Goal: Information Seeking & Learning: Check status

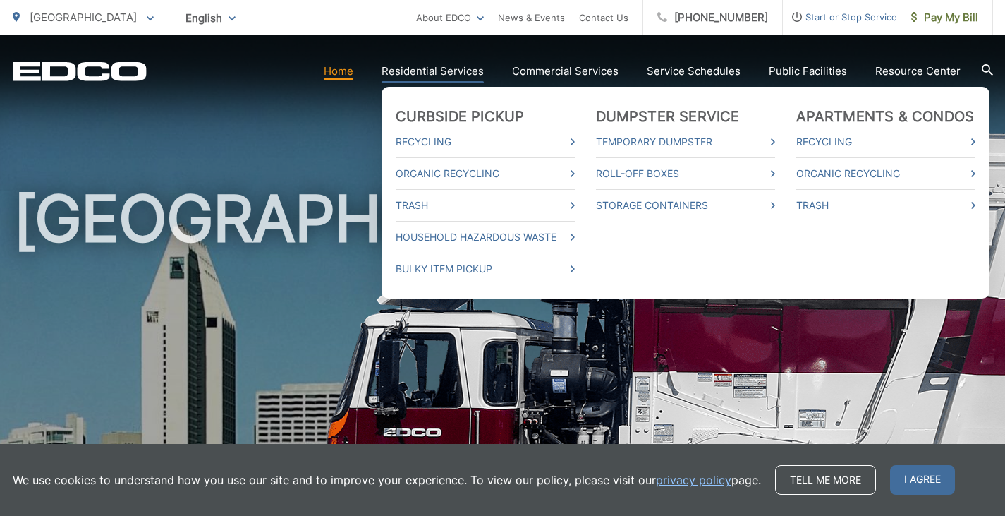
click at [454, 73] on link "Residential Services" at bounding box center [433, 71] width 102 height 17
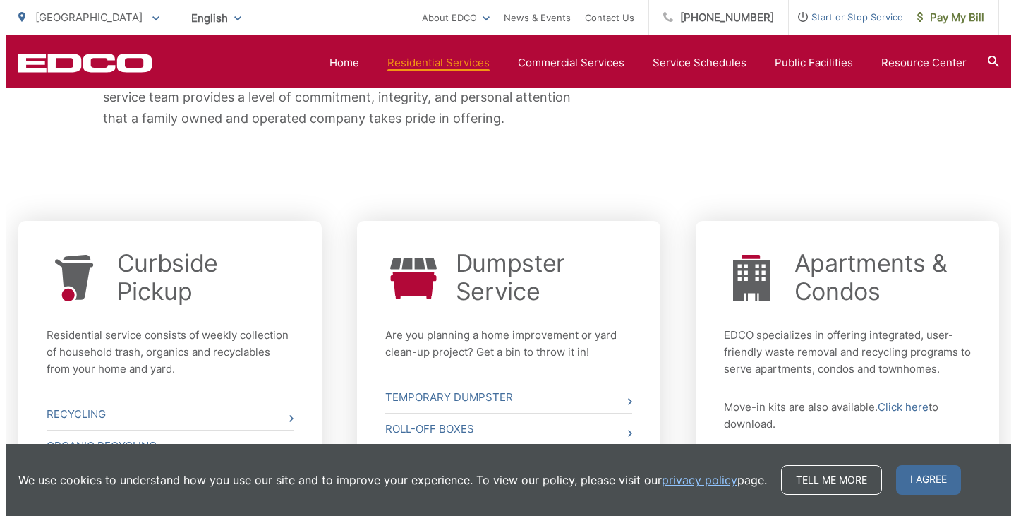
scroll to position [635, 0]
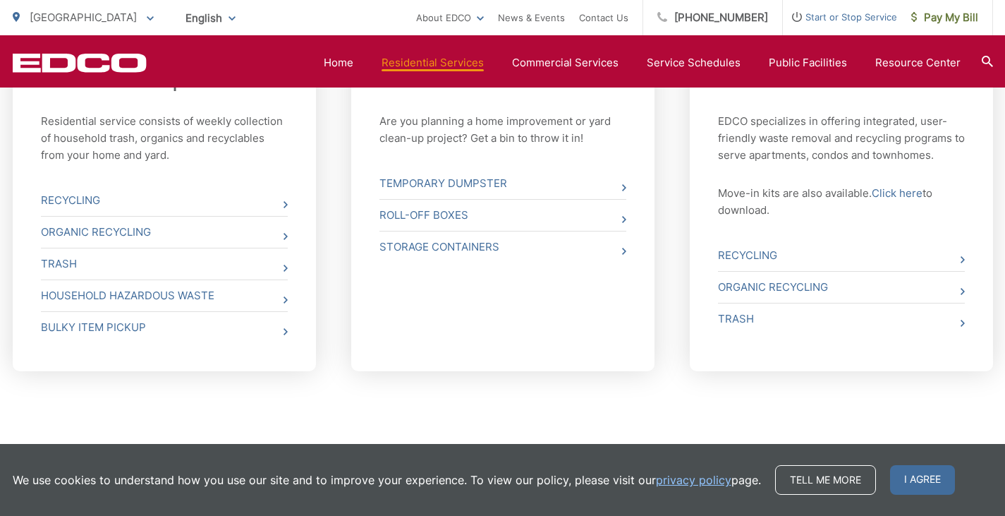
click at [815, 16] on span "Start or Stop Service" at bounding box center [840, 16] width 114 height 17
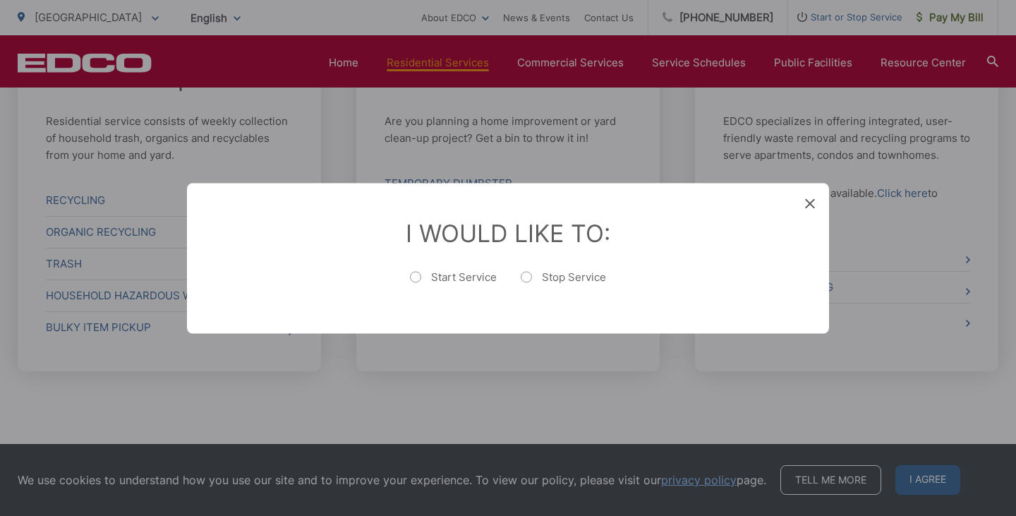
click at [427, 281] on label "Start Service" at bounding box center [453, 283] width 87 height 28
radio input "true"
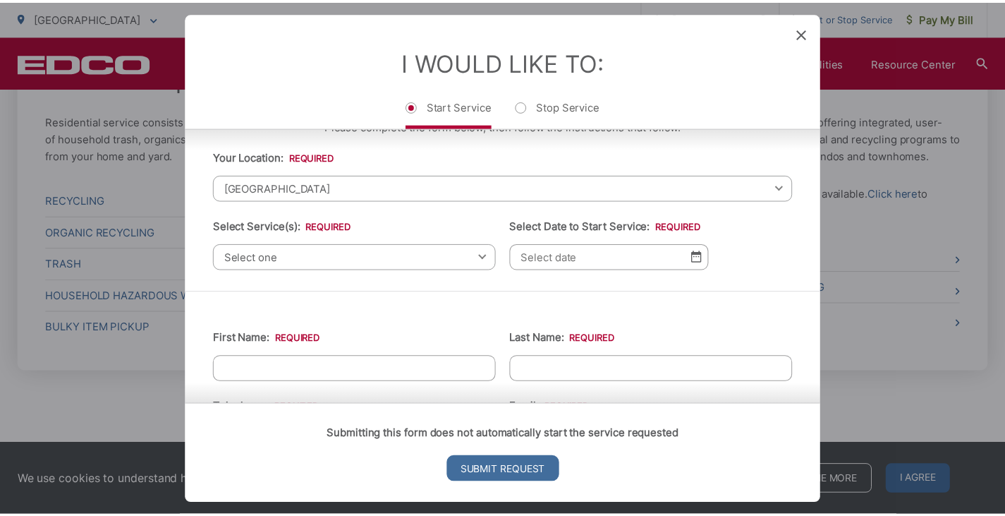
scroll to position [0, 0]
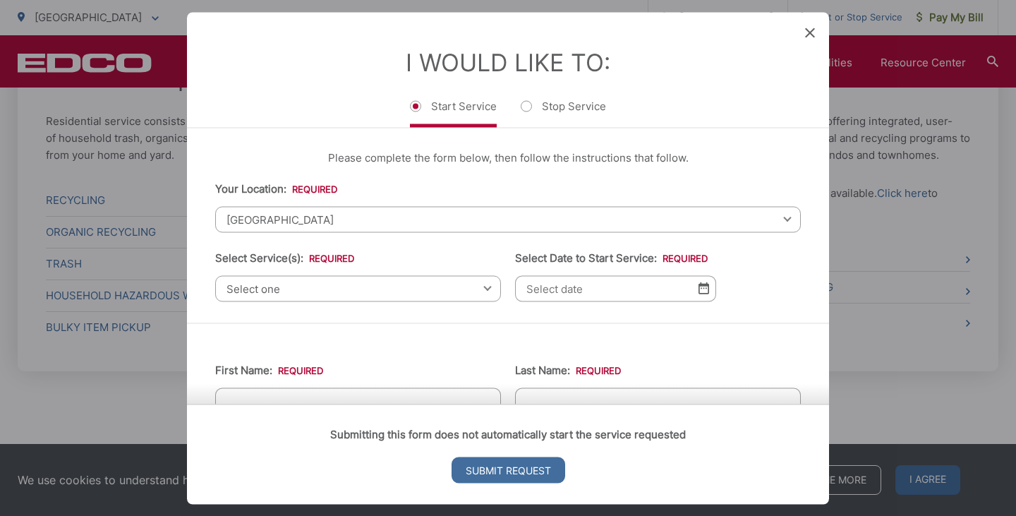
click at [810, 35] on icon at bounding box center [810, 33] width 10 height 10
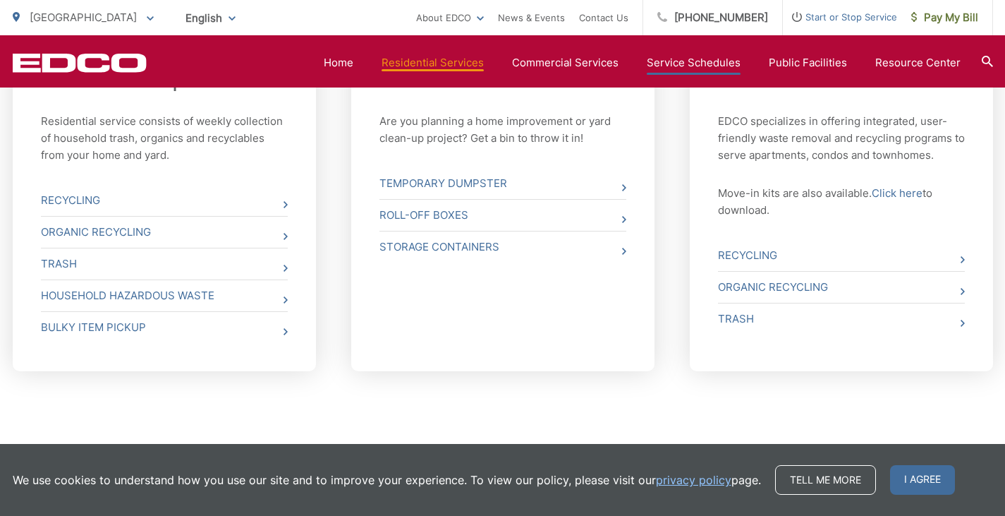
click at [683, 60] on link "Service Schedules" at bounding box center [694, 62] width 94 height 17
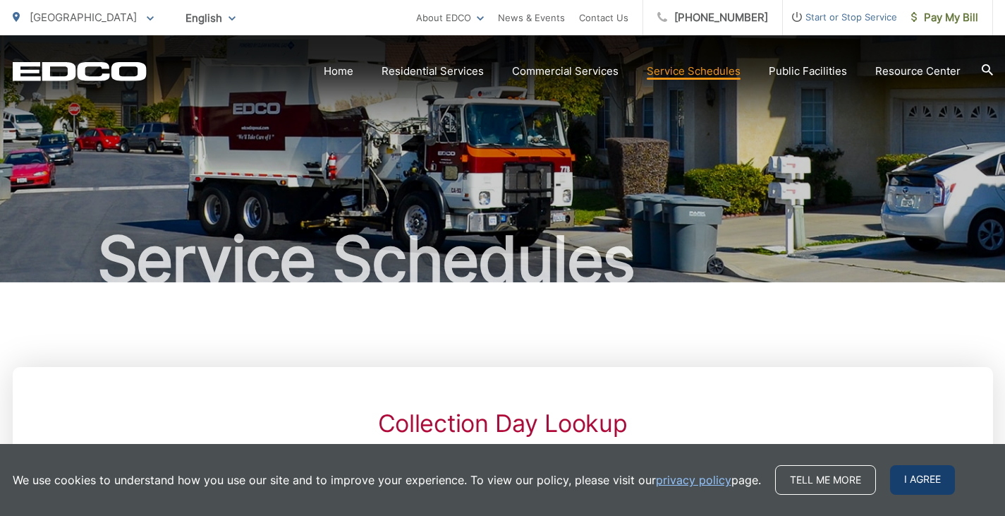
click at [918, 485] on span "I agree" at bounding box center [922, 480] width 65 height 30
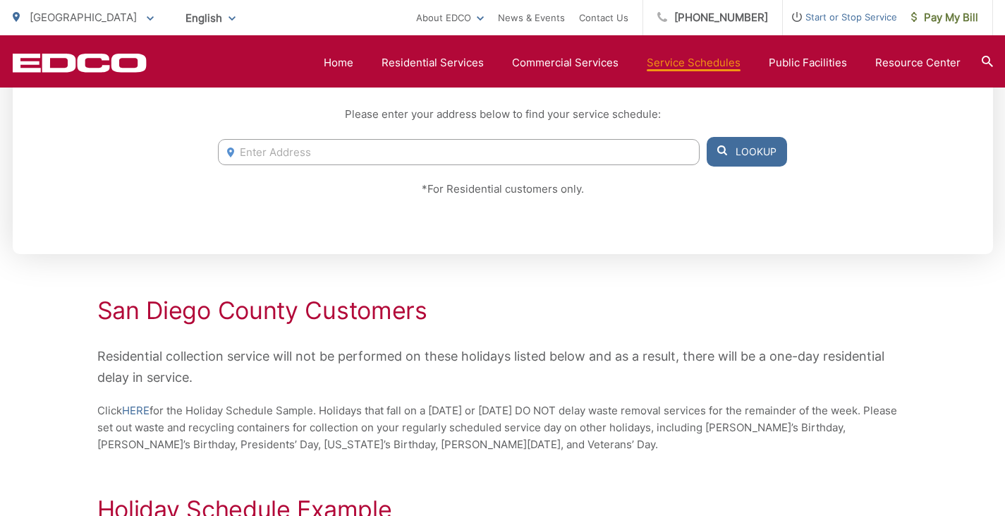
scroll to position [282, 0]
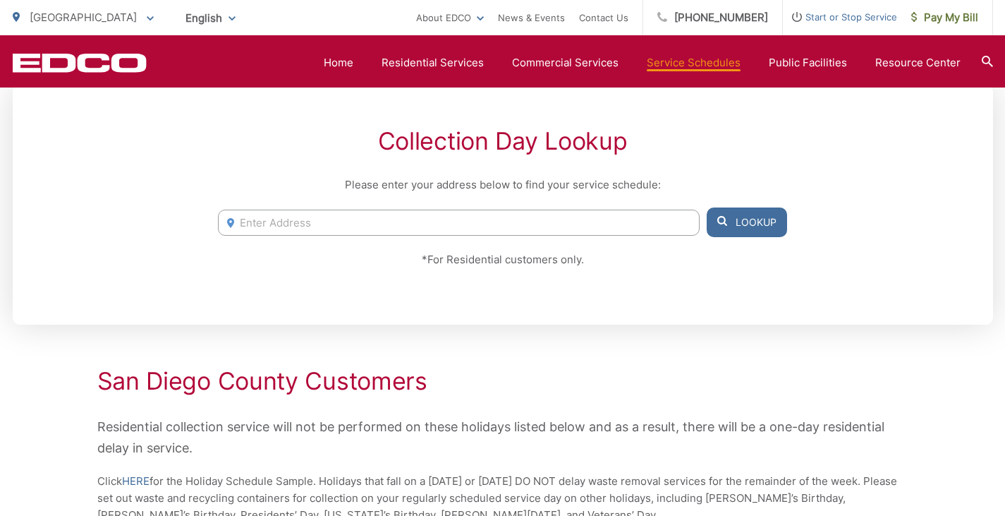
click at [389, 210] on input "Enter Address" at bounding box center [458, 223] width 481 height 26
click at [770, 223] on button "Lookup" at bounding box center [747, 222] width 80 height 30
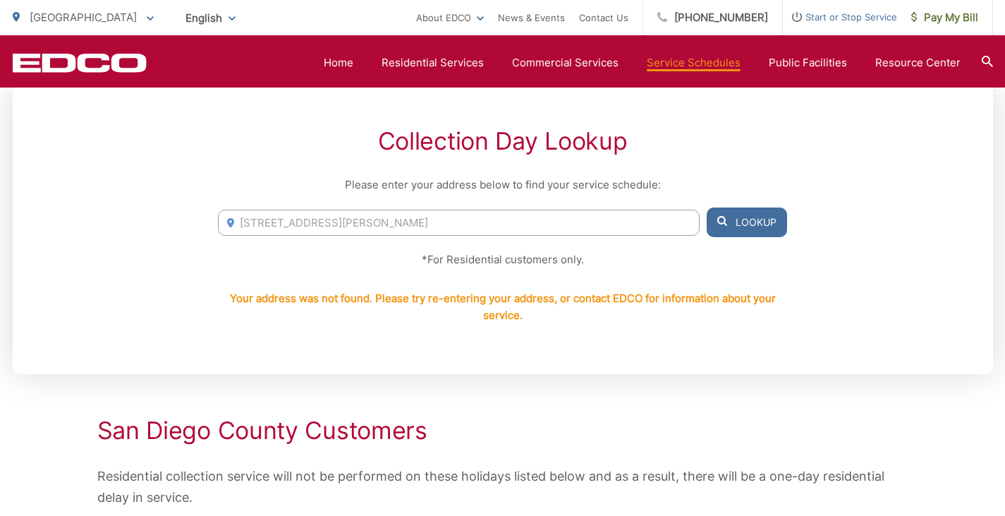
click at [452, 216] on input "11008 ivy hill dr." at bounding box center [458, 223] width 481 height 26
click at [773, 229] on button "Lookup" at bounding box center [747, 222] width 80 height 30
drag, startPoint x: 317, startPoint y: 220, endPoint x: 506, endPoint y: 220, distance: 189.0
click at [506, 220] on input "11008 ivy hill dr san diego ca 92131" at bounding box center [458, 223] width 481 height 26
click at [758, 228] on button "Lookup" at bounding box center [747, 222] width 80 height 30
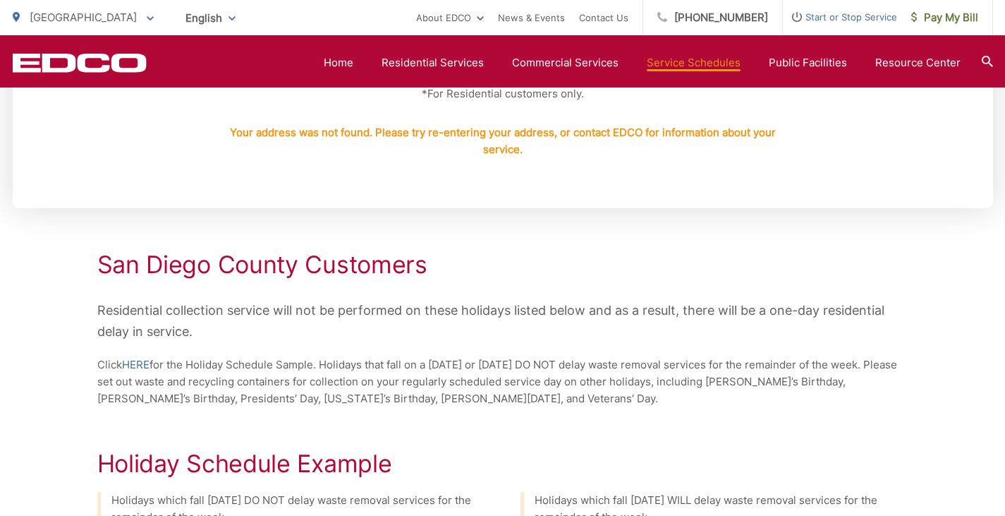
scroll to position [350, 0]
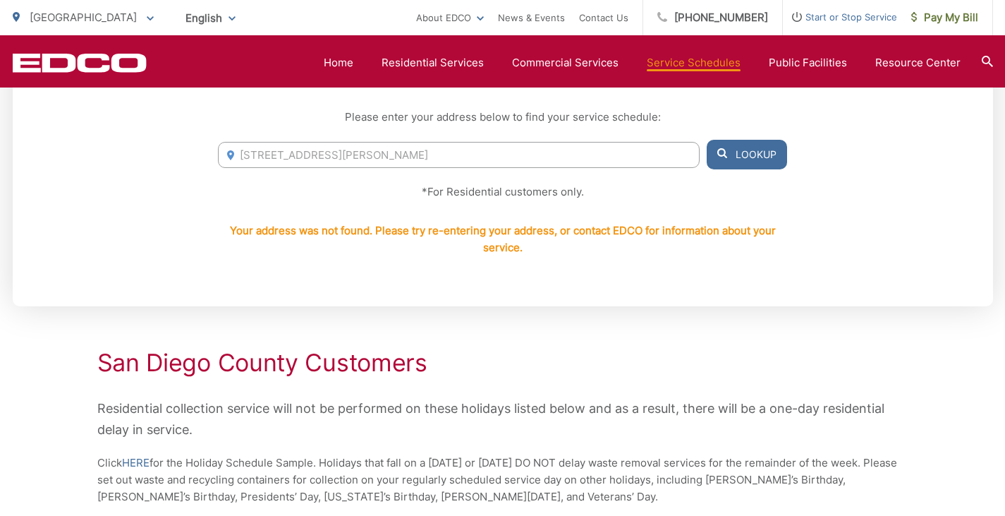
click at [279, 154] on input "11008 ivy hill dr" at bounding box center [458, 155] width 481 height 26
drag, startPoint x: 286, startPoint y: 152, endPoint x: 213, endPoint y: 145, distance: 73.7
click at [213, 145] on div "Collection Day Lookup Please enter your address below to find your service sche…" at bounding box center [503, 161] width 980 height 289
type input "hill dr"
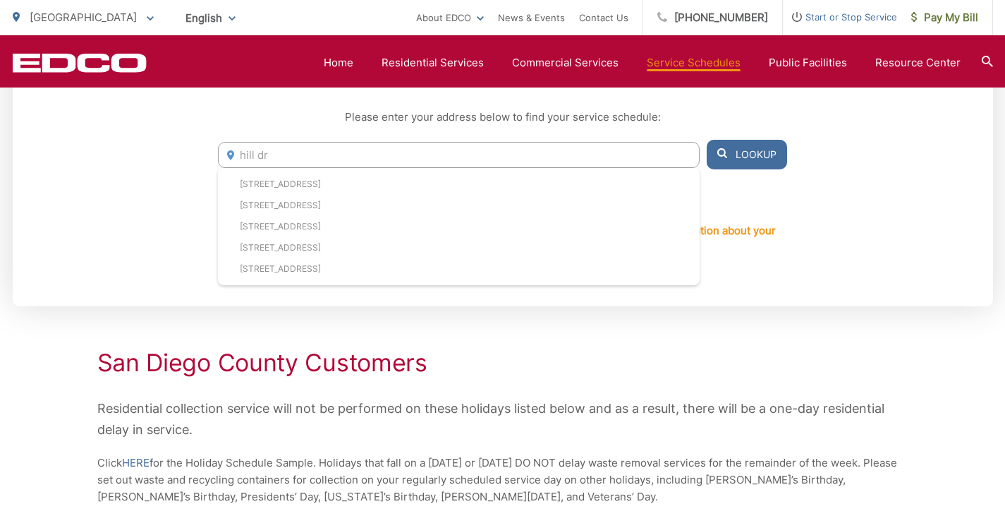
drag, startPoint x: 304, startPoint y: 152, endPoint x: 189, endPoint y: 135, distance: 116.2
click at [189, 135] on div "Collection Day Lookup Please enter your address below to find your service sche…" at bounding box center [503, 161] width 980 height 289
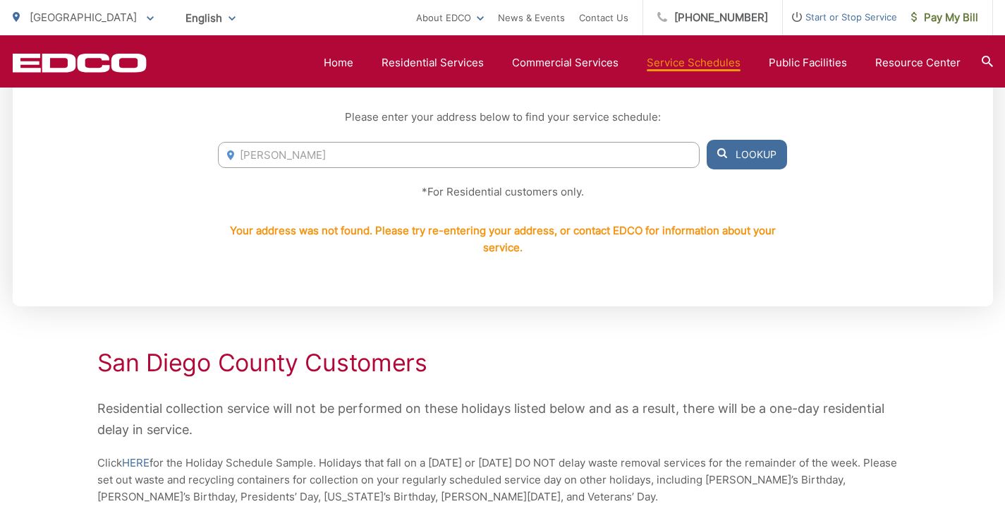
type input "ivy"
